Goal: Task Accomplishment & Management: Use online tool/utility

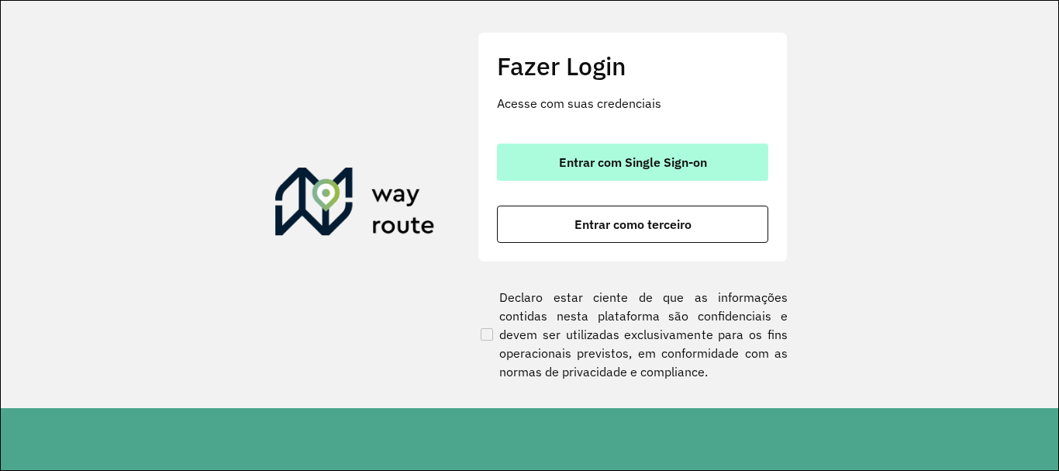
click at [658, 162] on span "Entrar com Single Sign-on" at bounding box center [633, 162] width 148 height 12
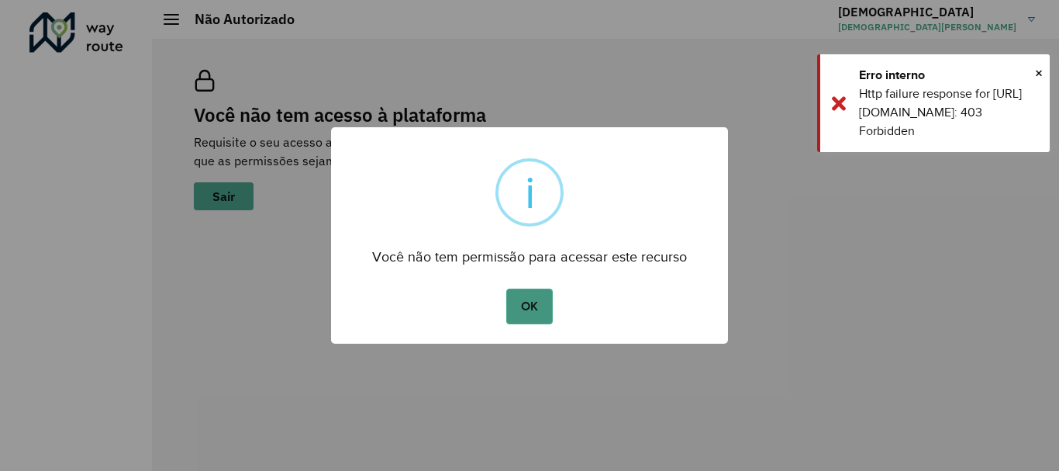
click at [531, 298] on button "OK" at bounding box center [529, 307] width 46 height 36
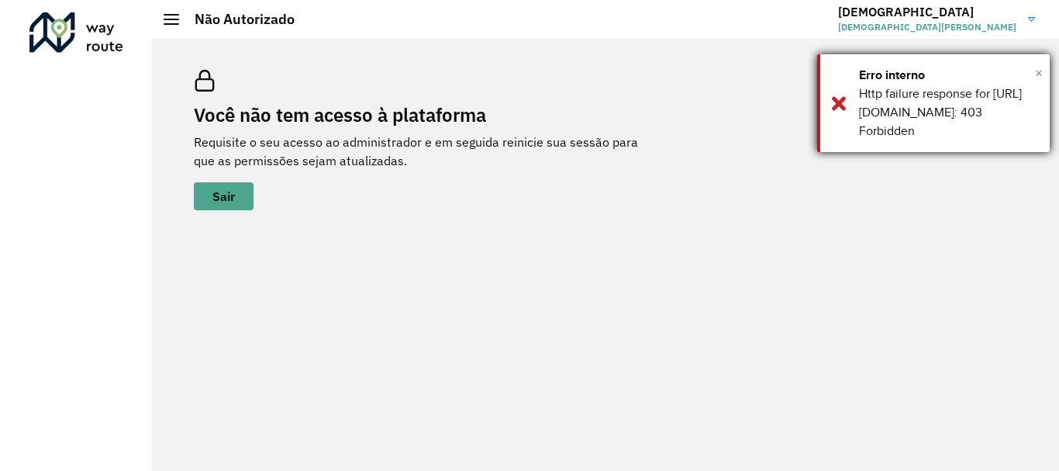
click at [1039, 74] on span "×" at bounding box center [1039, 72] width 8 height 23
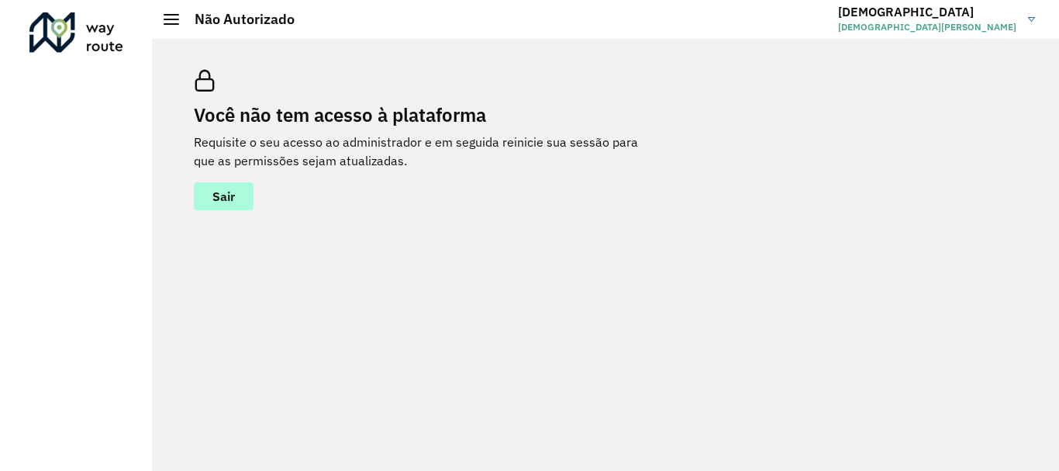
drag, startPoint x: 253, startPoint y: 191, endPoint x: 220, endPoint y: 209, distance: 37.1
click at [245, 196] on button "Sair" at bounding box center [224, 196] width 60 height 28
